Goal: Find specific page/section: Find specific page/section

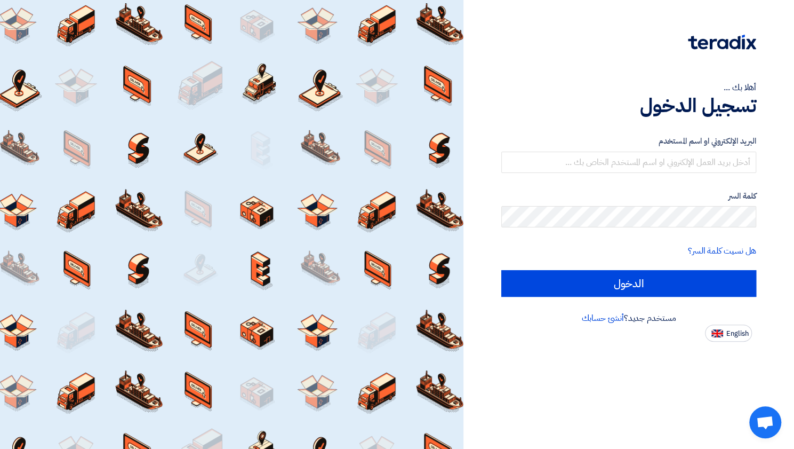
click at [680, 150] on div "البريد الإلكتروني او اسم المستخدم" at bounding box center [629, 154] width 255 height 38
click at [675, 173] on input "text" at bounding box center [629, 162] width 255 height 21
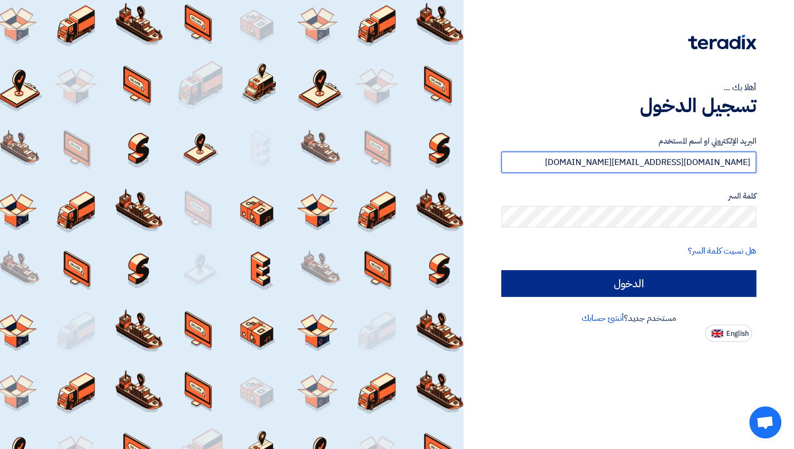
type input "[DOMAIN_NAME][EMAIL_ADDRESS][DOMAIN_NAME]"
click at [666, 285] on input "الدخول" at bounding box center [629, 283] width 255 height 27
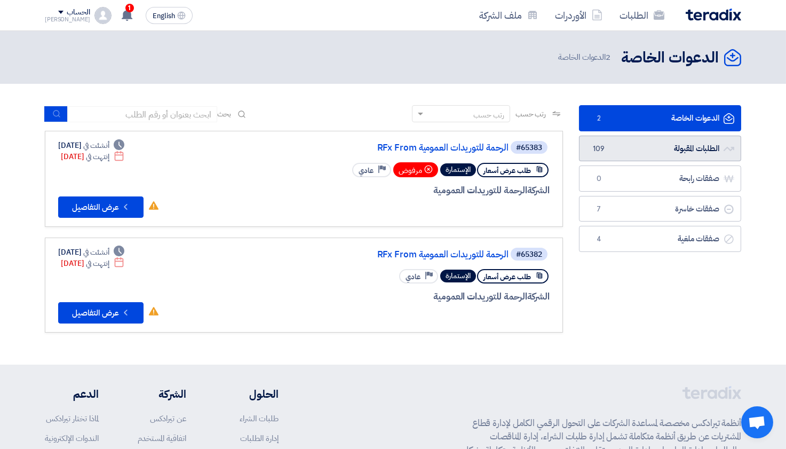
click at [629, 149] on link "الطلبات المقبولة الطلبات المقبولة 109" at bounding box center [660, 149] width 162 height 26
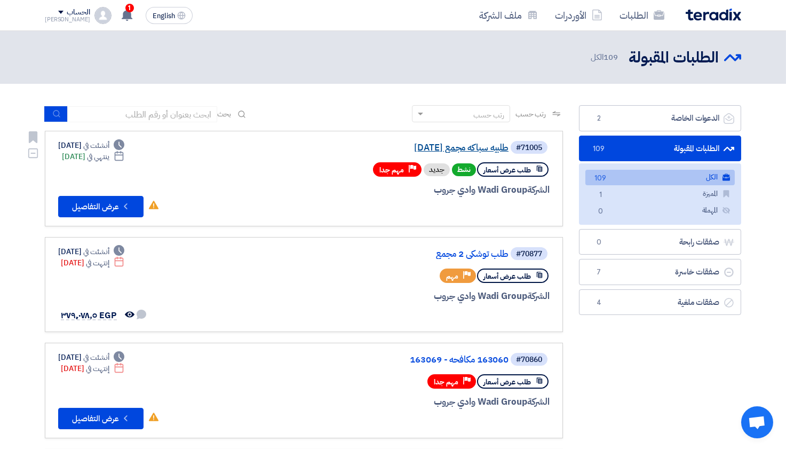
click at [442, 150] on link "طلبيه سباكه مجمع [DATE]" at bounding box center [401, 148] width 213 height 10
